Goal: Task Accomplishment & Management: Manage account settings

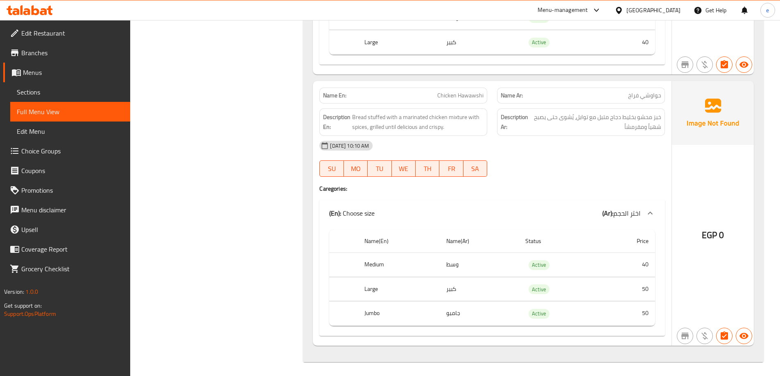
scroll to position [2462, 0]
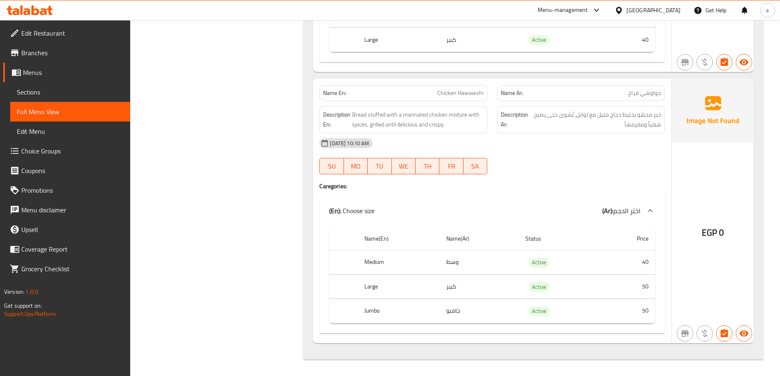
click at [449, 96] on span "Chicken Hawawshi" at bounding box center [460, 93] width 46 height 9
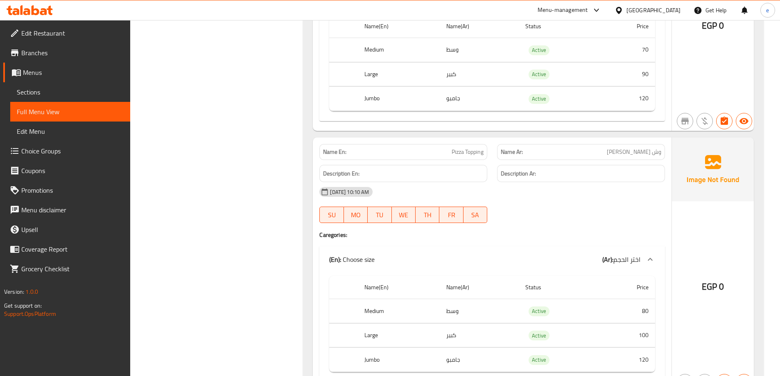
scroll to position [1356, 0]
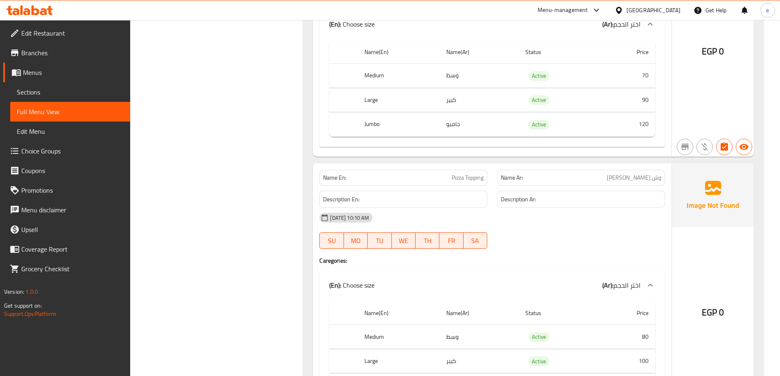
click at [462, 176] on span "Pizza Topping" at bounding box center [468, 178] width 32 height 9
copy span "Pizza Topping"
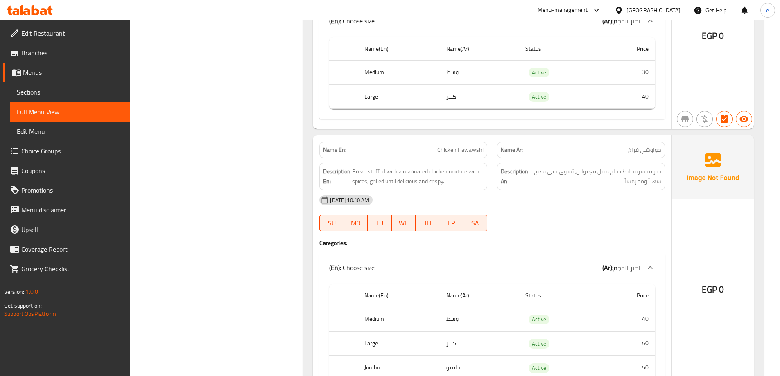
scroll to position [2462, 0]
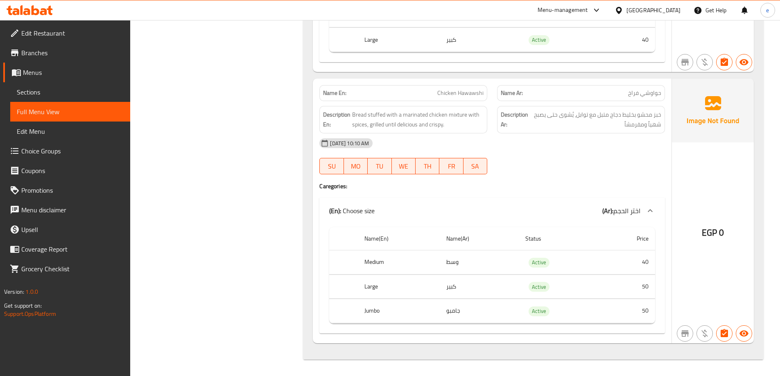
click at [475, 93] on span "Chicken Hawawshi" at bounding box center [460, 93] width 46 height 9
copy span "Chicken Hawawshi"
click at [95, 96] on span "Sections" at bounding box center [70, 92] width 107 height 10
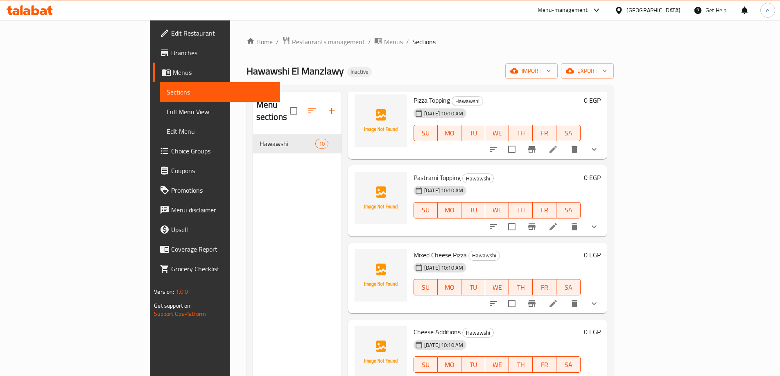
scroll to position [115, 0]
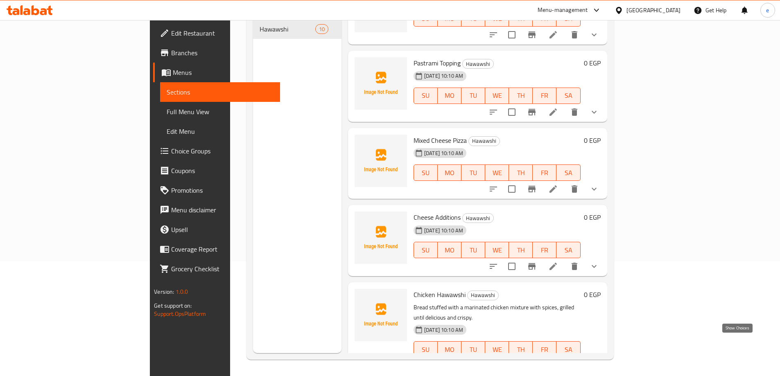
click at [599, 361] on icon "show more" at bounding box center [594, 366] width 10 height 10
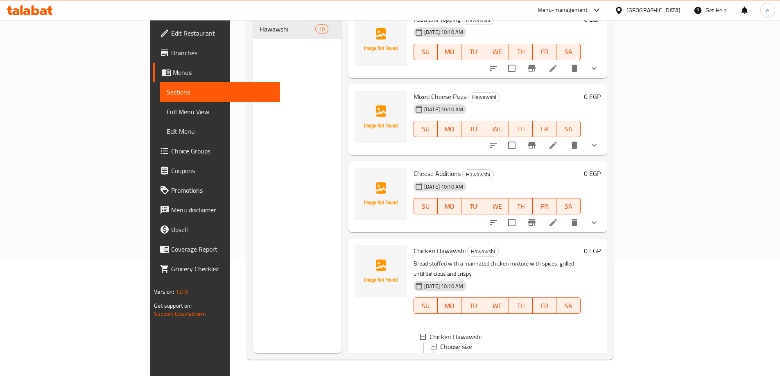
scroll to position [543, 0]
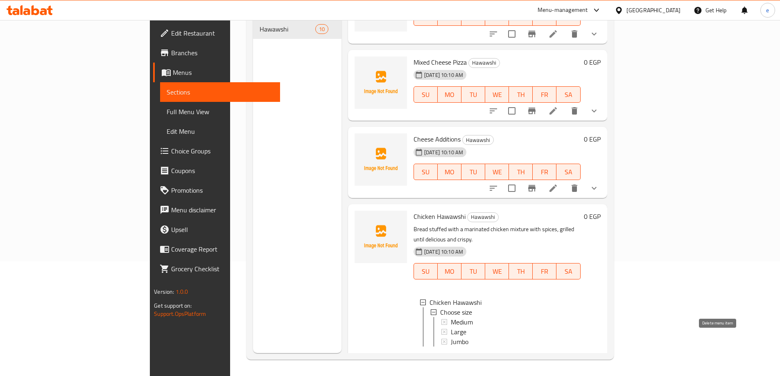
click at [577, 356] on icon "delete" at bounding box center [575, 359] width 6 height 7
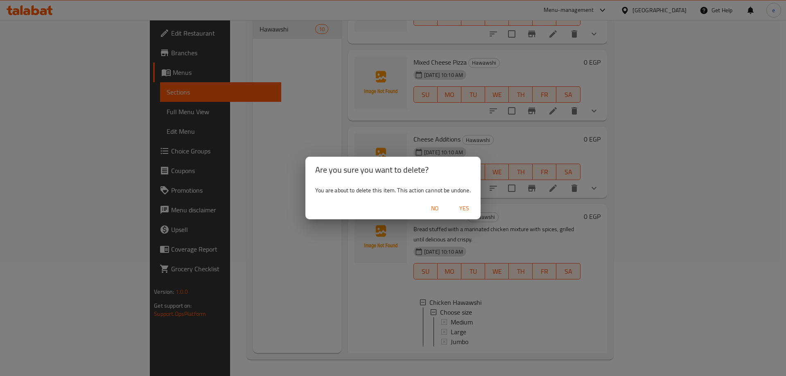
click at [464, 211] on span "Yes" at bounding box center [465, 209] width 20 height 10
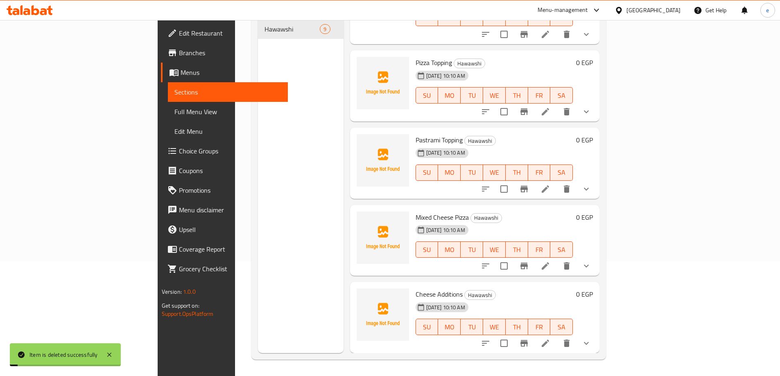
scroll to position [376, 0]
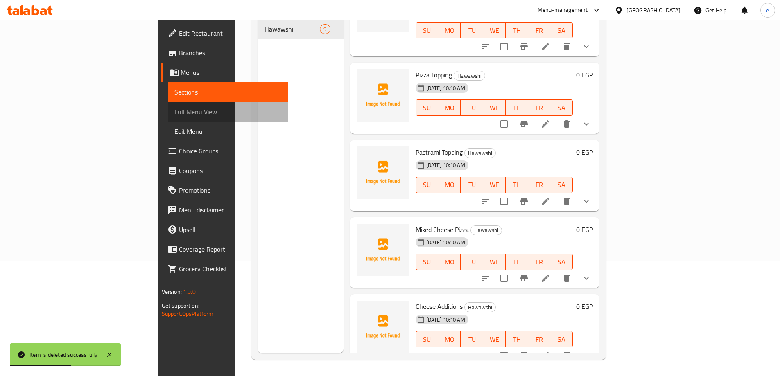
click at [174, 112] on span "Full Menu View" at bounding box center [227, 112] width 107 height 10
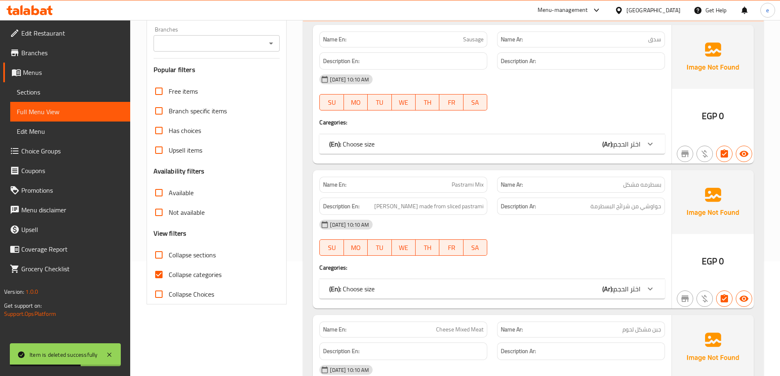
click at [163, 271] on input "Collapse categories" at bounding box center [159, 275] width 20 height 20
checkbox input "false"
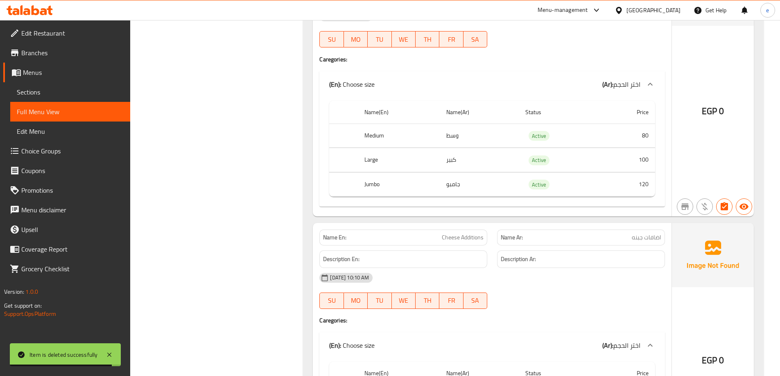
scroll to position [2190, 0]
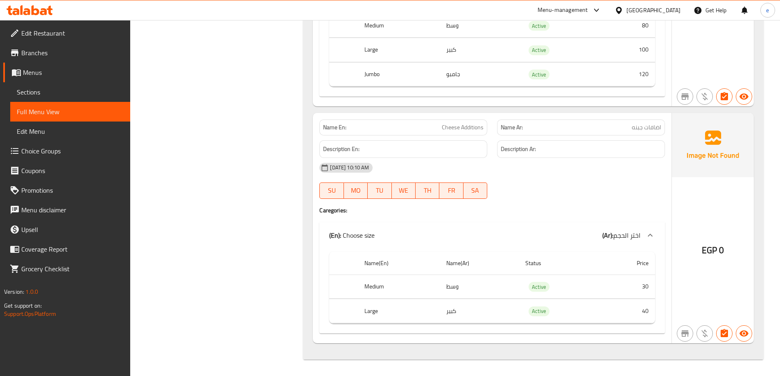
click at [660, 205] on div "Name En: Cheese Additions Name Ar: اضافات جبنه Description En: Description Ar: …" at bounding box center [492, 228] width 359 height 231
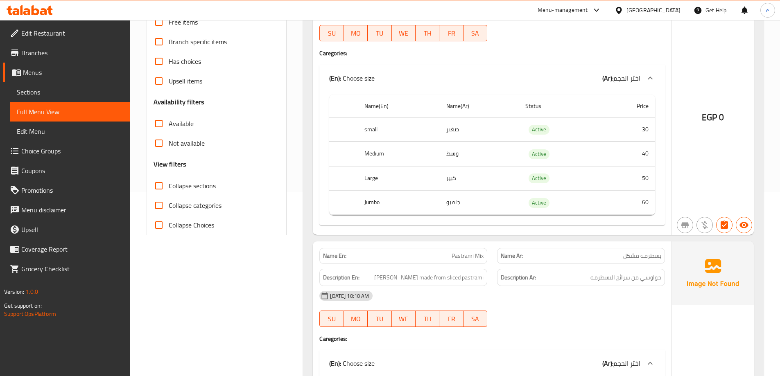
scroll to position [0, 0]
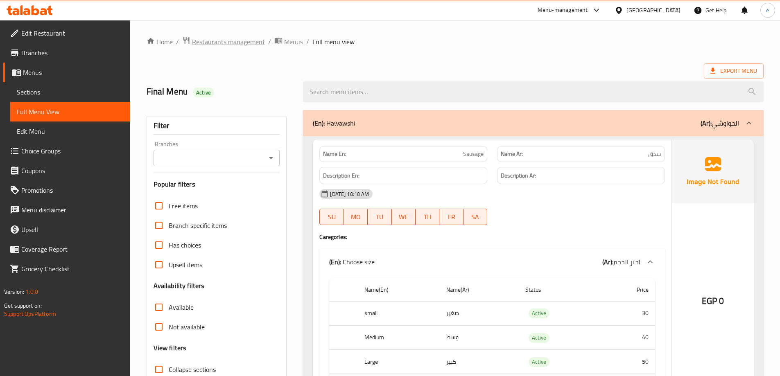
click at [224, 38] on span "Restaurants management" at bounding box center [228, 42] width 73 height 10
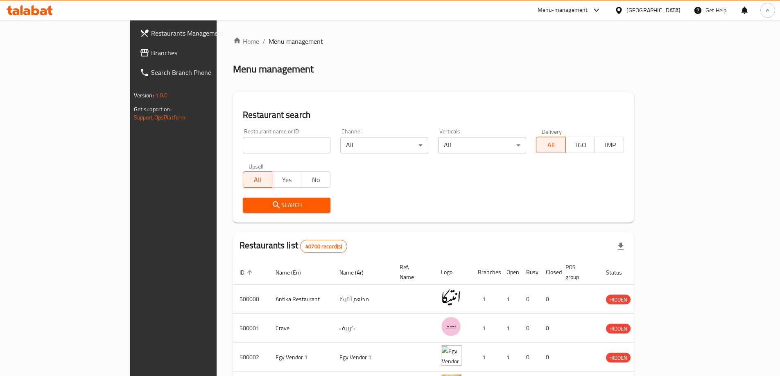
click at [151, 56] on span "Branches" at bounding box center [202, 53] width 102 height 10
